Goal: Submit feedback/report problem: Provide input to the site owners about the experience or issues

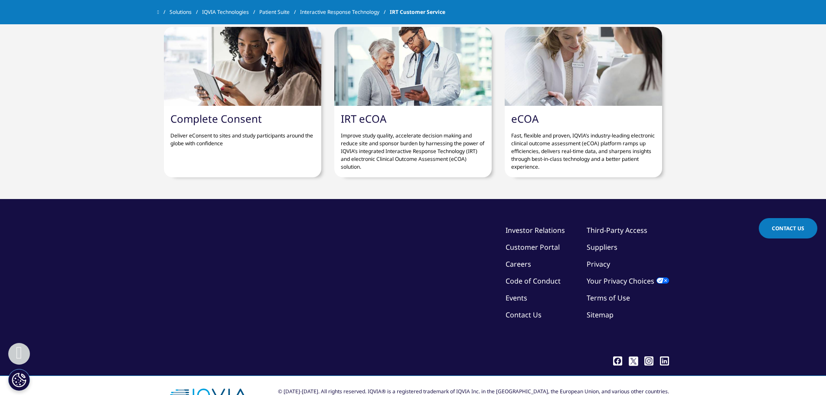
scroll to position [1320, 0]
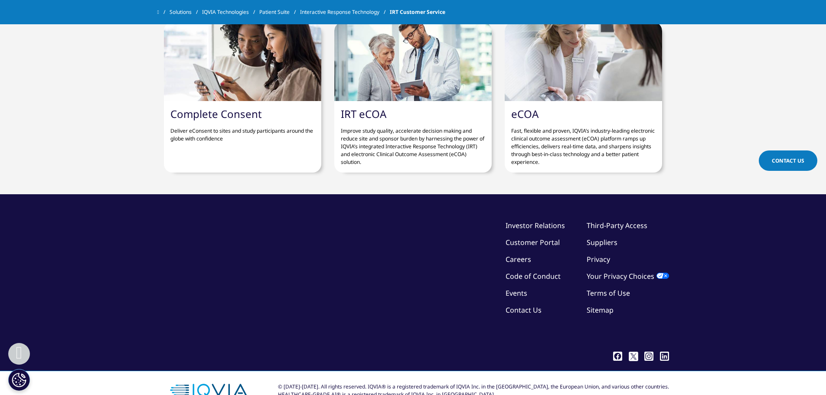
click at [531, 305] on link "Contact Us" at bounding box center [523, 310] width 36 height 10
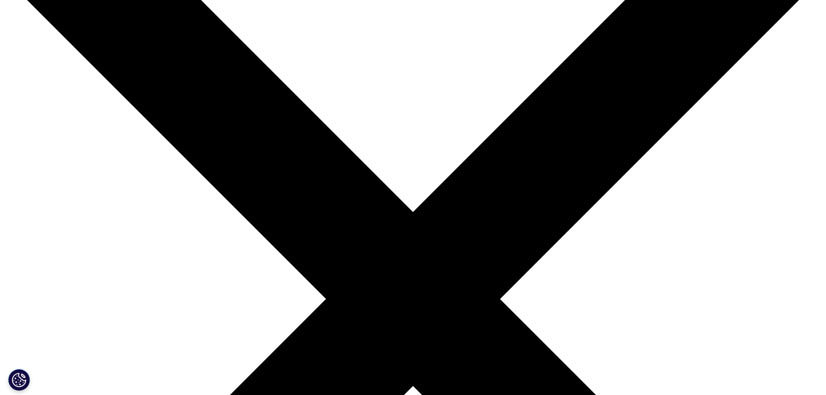
scroll to position [130, 0]
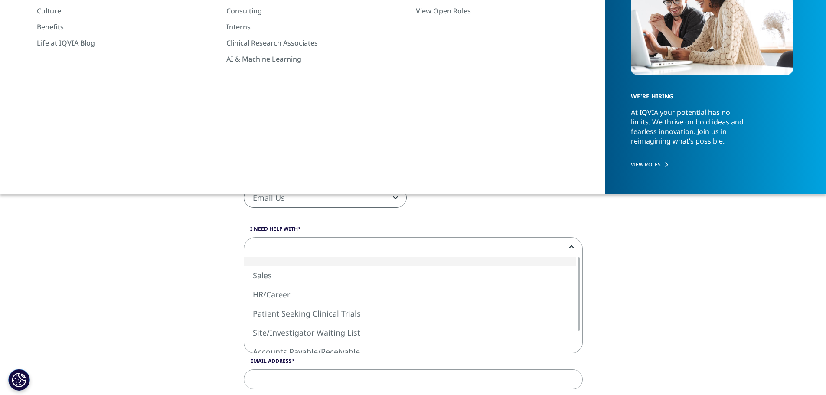
click at [350, 246] on span at bounding box center [413, 247] width 338 height 20
click at [458, 210] on div "Email Us Request a Demo IQVIA Institute Inquiries Media Inquiries Email Us" at bounding box center [413, 202] width 352 height 29
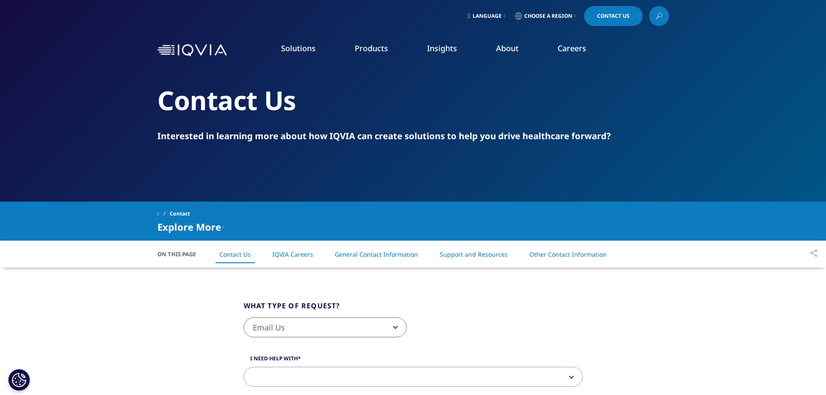
scroll to position [0, 0]
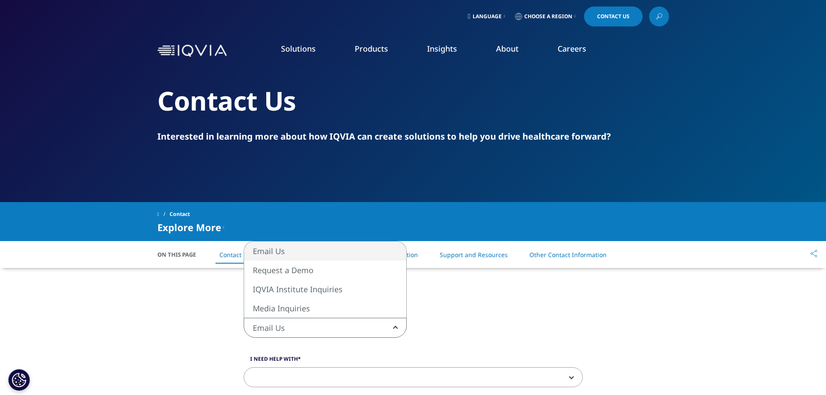
drag, startPoint x: 314, startPoint y: 322, endPoint x: 319, endPoint y: 324, distance: 5.2
click at [315, 322] on span "Email Us" at bounding box center [325, 328] width 162 height 20
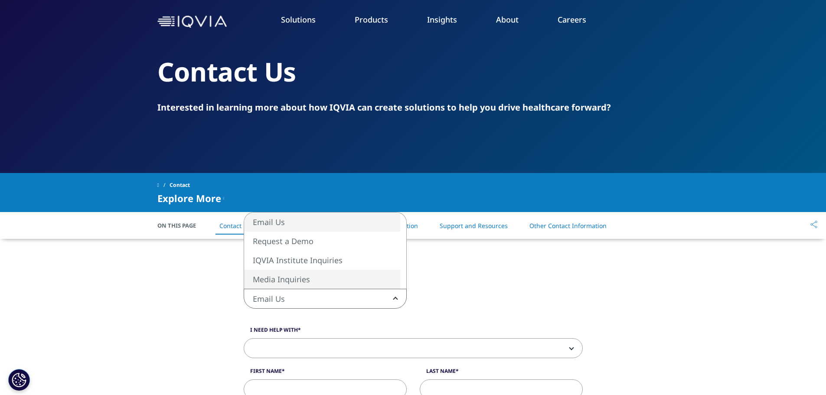
scroll to position [43, 0]
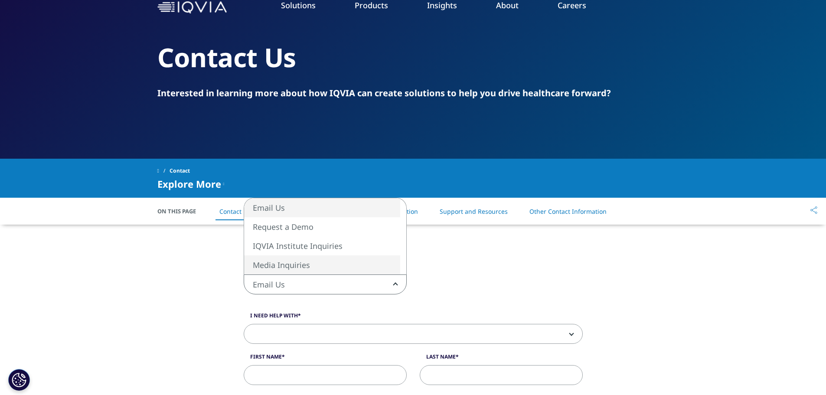
click at [476, 292] on div "Email Us Request a Demo IQVIA Institute Inquiries Media Inquiries Email Us" at bounding box center [413, 288] width 352 height 29
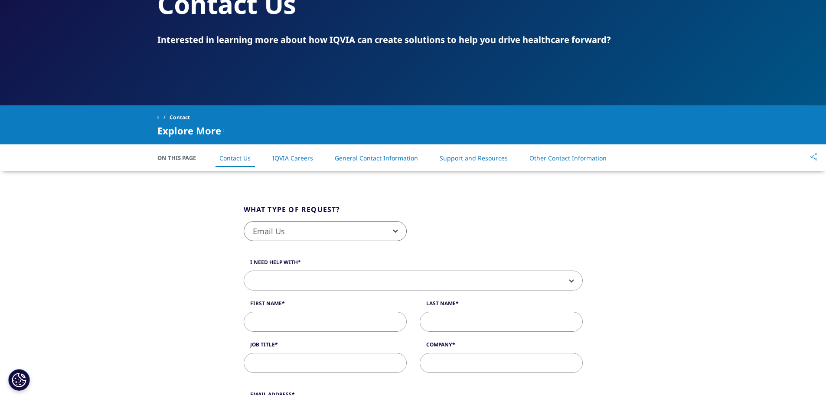
scroll to position [173, 0]
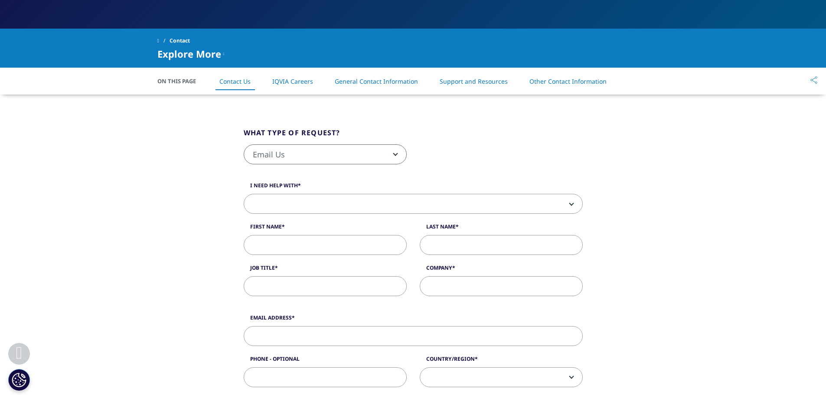
click at [389, 151] on span "Email Us" at bounding box center [325, 155] width 162 height 20
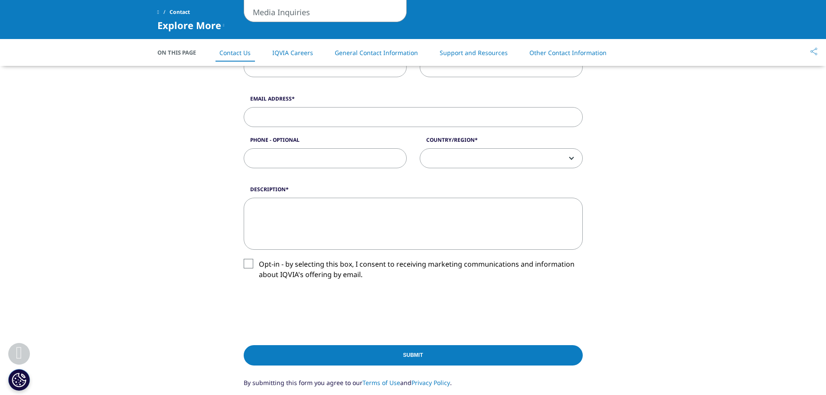
scroll to position [347, 0]
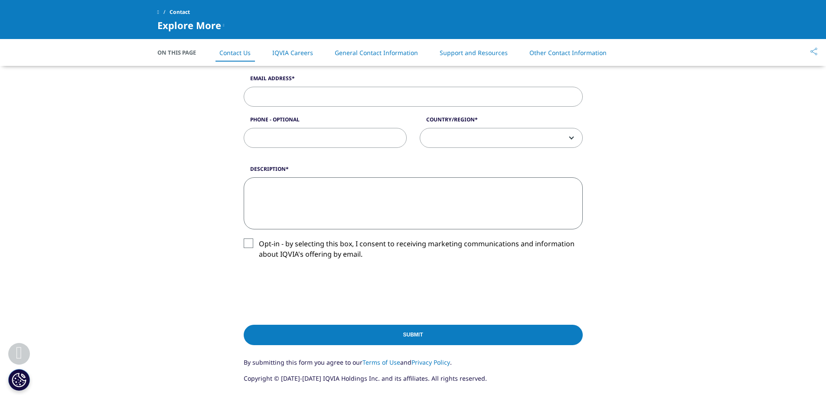
click at [367, 204] on textarea "Description" at bounding box center [413, 203] width 339 height 52
paste textarea "lack of access to the study"
type textarea "lack of access to the study"
drag, startPoint x: 424, startPoint y: 202, endPoint x: 197, endPoint y: 163, distance: 229.9
click at [197, 163] on div "What type of request? Email Us Request a Demo IQVIA Institute Inquiries Media I…" at bounding box center [413, 134] width 494 height 559
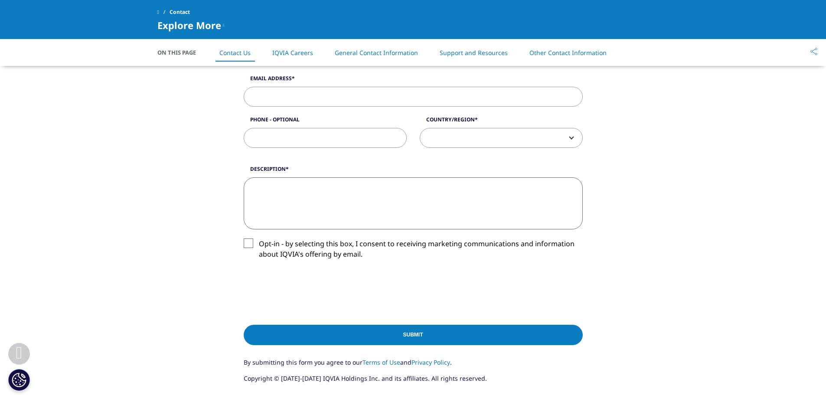
click at [767, 236] on div "What type of request? Email Us Request a Demo IQVIA Institute Inquiries Media I…" at bounding box center [413, 134] width 826 height 559
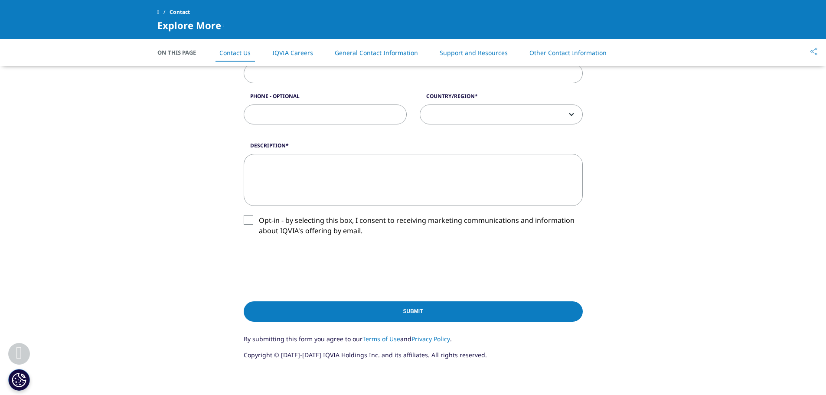
scroll to position [303, 0]
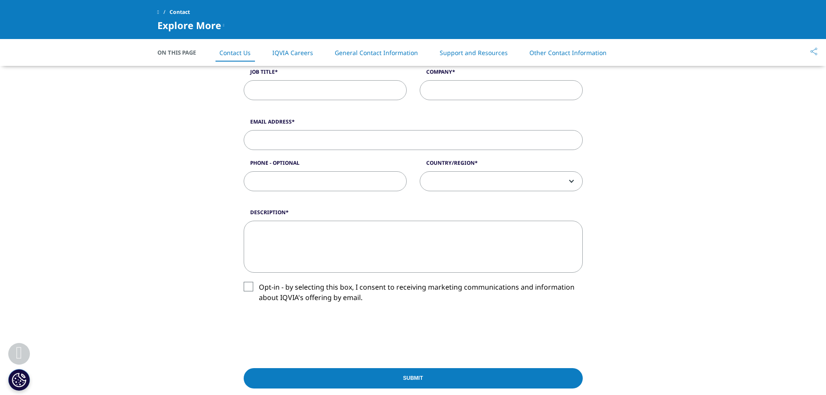
click at [315, 262] on textarea "Description" at bounding box center [413, 247] width 339 height 52
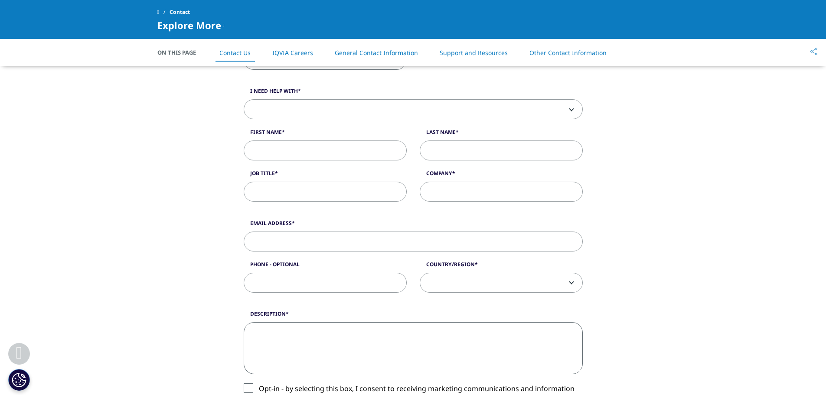
scroll to position [260, 0]
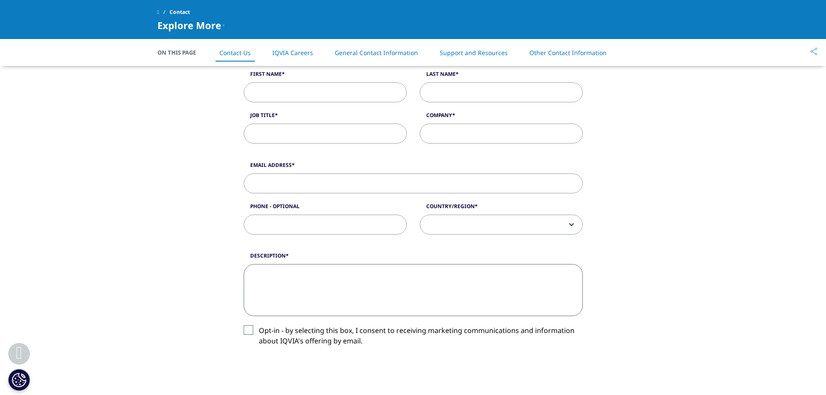
click at [301, 287] on textarea "Description" at bounding box center [413, 290] width 339 height 52
paste textarea "I can't log in to the study... on the portal"
click at [383, 273] on textarea "I can't log in to the study... on the portal" at bounding box center [413, 290] width 339 height 52
click at [489, 283] on textarea "I can't log in to the study... on the portal" at bounding box center [413, 290] width 339 height 52
click at [381, 272] on textarea "I can't log in to the study... on the portal" at bounding box center [413, 290] width 339 height 52
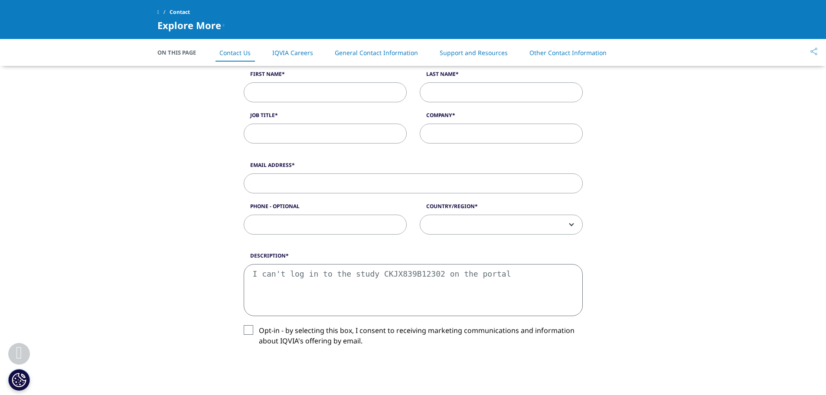
click at [338, 302] on textarea "I can't log in to the study CKJX839B12302 on the portal" at bounding box center [413, 290] width 339 height 52
type textarea "I can't log in to the study CKJX839B12302 on the portal"
drag, startPoint x: 307, startPoint y: 179, endPoint x: 303, endPoint y: 186, distance: 7.8
click at [307, 179] on input "Email Address" at bounding box center [413, 183] width 339 height 20
type input "malgorzata.kurzynska@futuremeds.com"
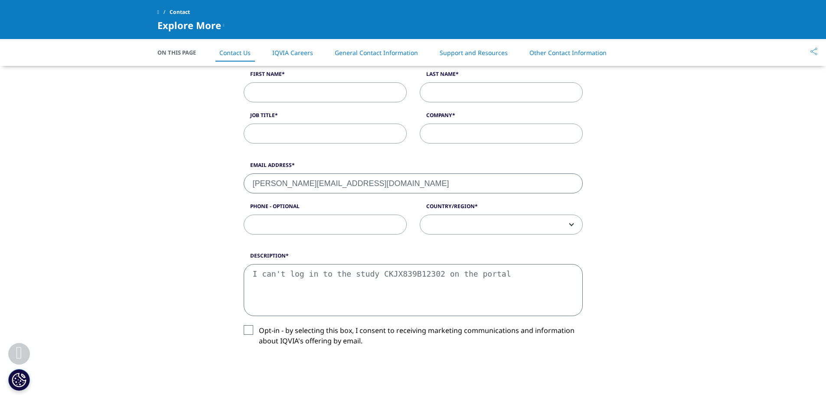
click at [481, 226] on span at bounding box center [501, 225] width 162 height 20
select select "Poland"
click at [367, 141] on input "Job Title" at bounding box center [325, 134] width 163 height 20
click at [299, 135] on input "Study nures" at bounding box center [325, 134] width 163 height 20
click at [258, 133] on input "Study nurse" at bounding box center [325, 134] width 163 height 20
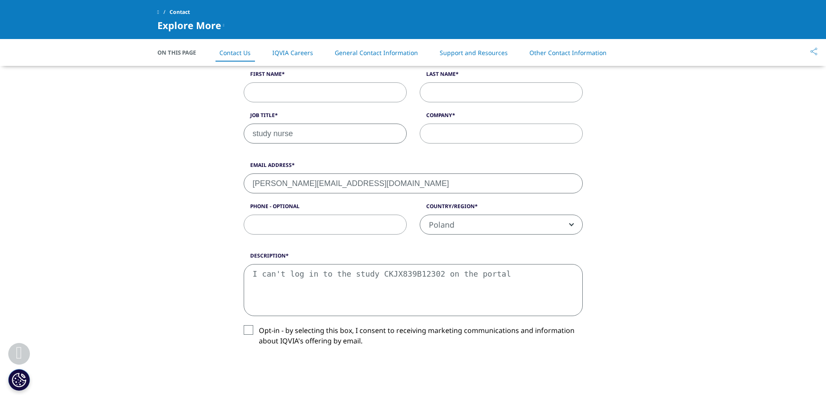
type input "study nurse"
click at [602, 147] on div "What type of request? Email Us Request a Demo IQVIA Institute Inquiries Media I…" at bounding box center [413, 221] width 494 height 559
drag, startPoint x: 484, startPoint y: 138, endPoint x: 488, endPoint y: 136, distance: 4.8
click at [484, 138] on input "Company" at bounding box center [500, 134] width 163 height 20
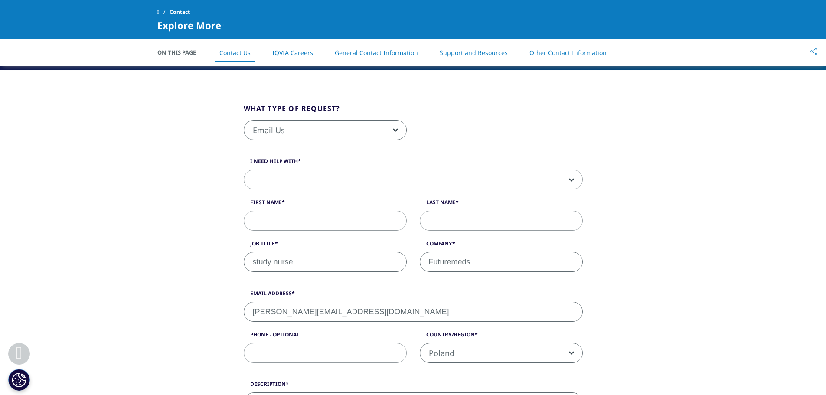
scroll to position [130, 0]
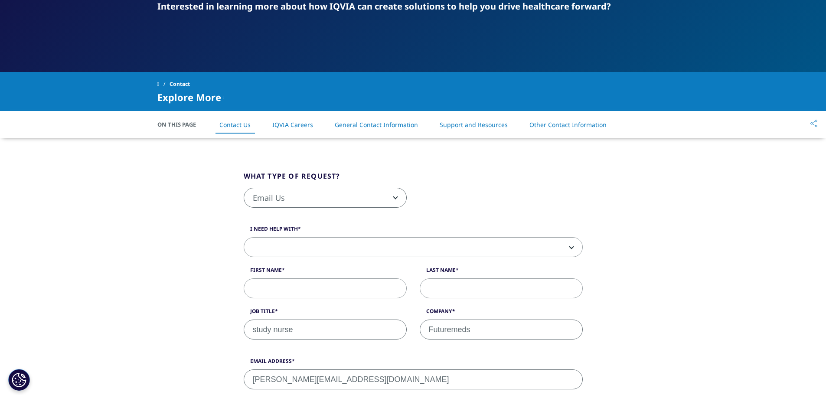
type input "Futuremeds"
drag, startPoint x: 289, startPoint y: 288, endPoint x: 277, endPoint y: 262, distance: 28.7
click at [289, 288] on input "First Name" at bounding box center [325, 288] width 163 height 20
drag, startPoint x: 334, startPoint y: 287, endPoint x: 291, endPoint y: 287, distance: 42.9
click at [291, 287] on input "Malgorzata.kurzynska" at bounding box center [325, 288] width 163 height 20
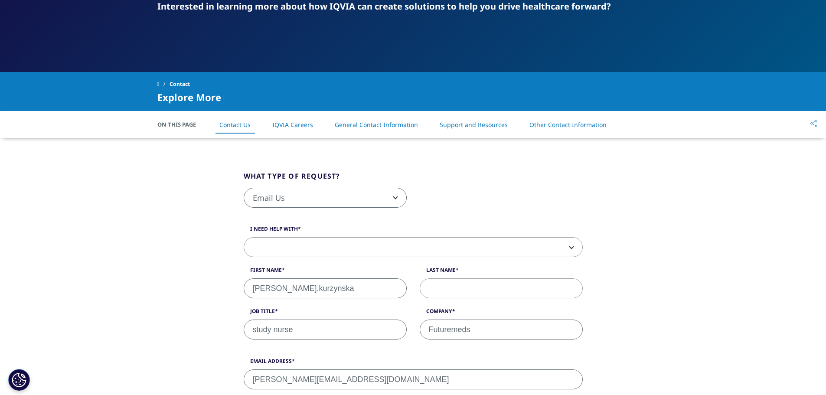
type input "Malgorzata.kurzynska"
click at [439, 293] on input "Last Name" at bounding box center [500, 288] width 163 height 20
paste input ".kurzynska"
click at [435, 288] on input ".kurzynska" at bounding box center [500, 288] width 163 height 20
type input "Kurzynska"
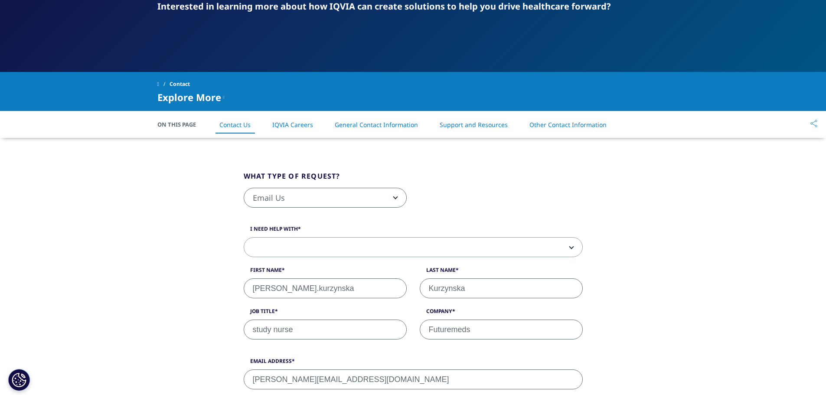
click at [332, 288] on input "Malgorzata.kurzynska" at bounding box center [325, 288] width 163 height 20
type input "Malgorzata"
click at [336, 246] on span at bounding box center [413, 247] width 338 height 20
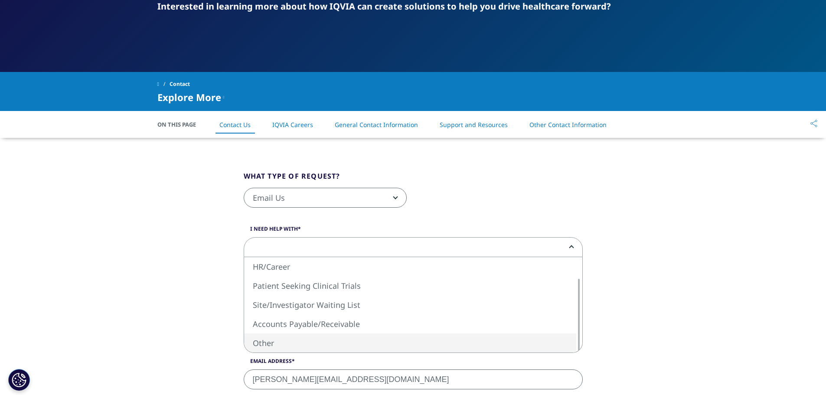
select select "Other"
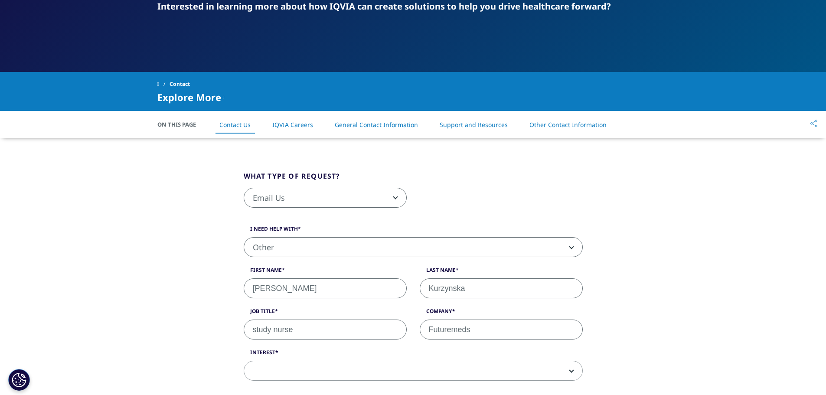
click at [389, 198] on span "Email Us" at bounding box center [325, 198] width 162 height 20
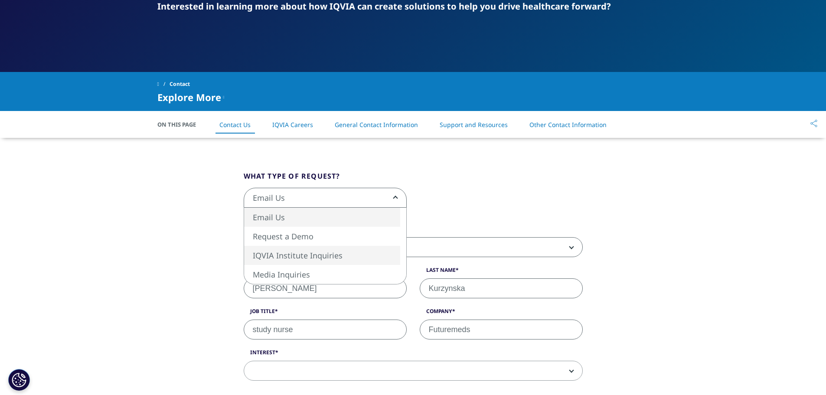
select select "https://www.iqvia.com/contact/institute"
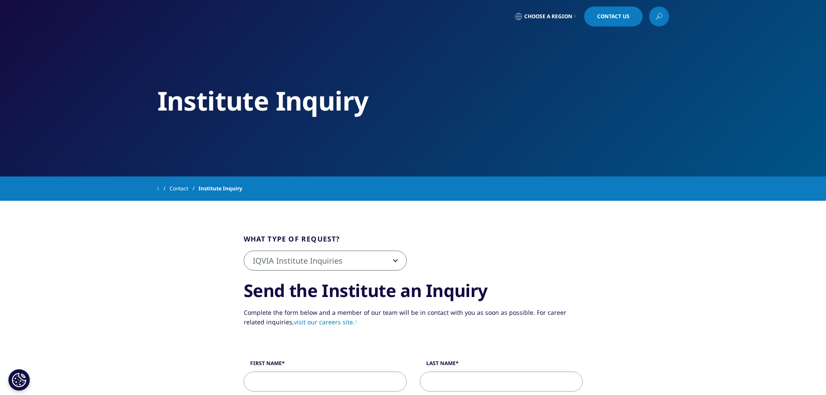
click at [393, 259] on span "IQVIA Institute Inquiries" at bounding box center [325, 261] width 162 height 20
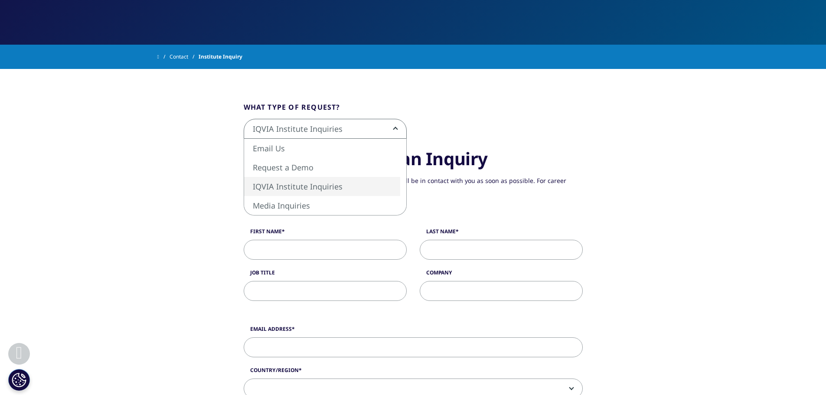
scroll to position [130, 0]
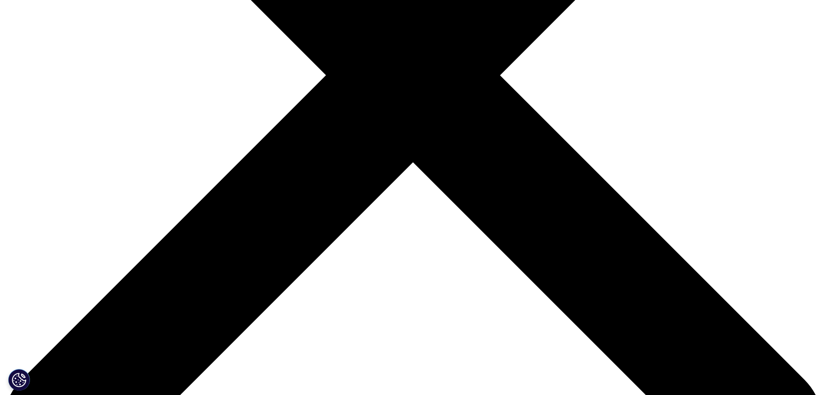
scroll to position [260, 0]
